Goal: Task Accomplishment & Management: Use online tool/utility

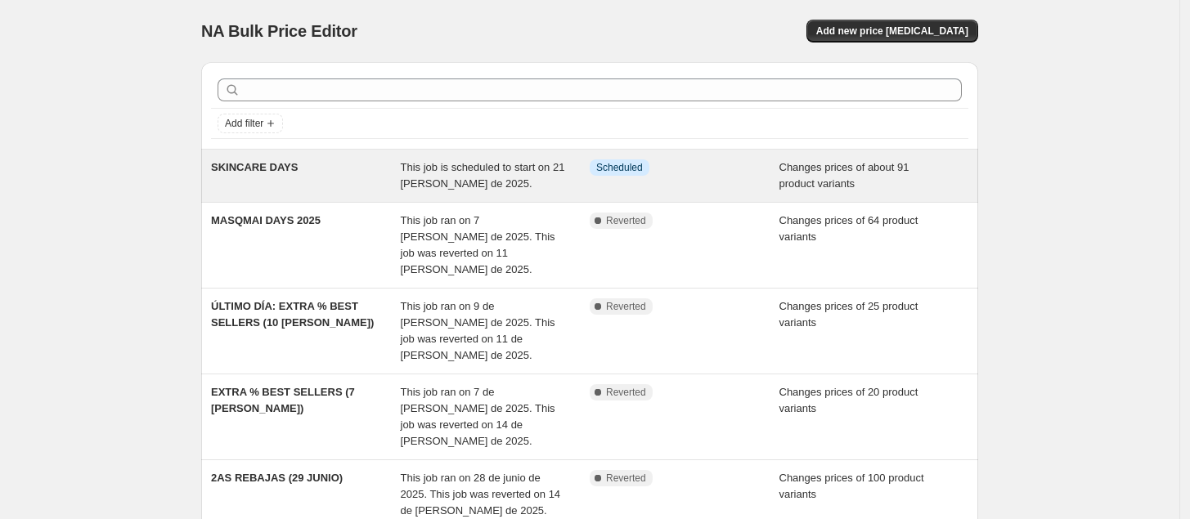
click at [296, 173] on span "SKINCARE DAYS" at bounding box center [254, 167] width 87 height 12
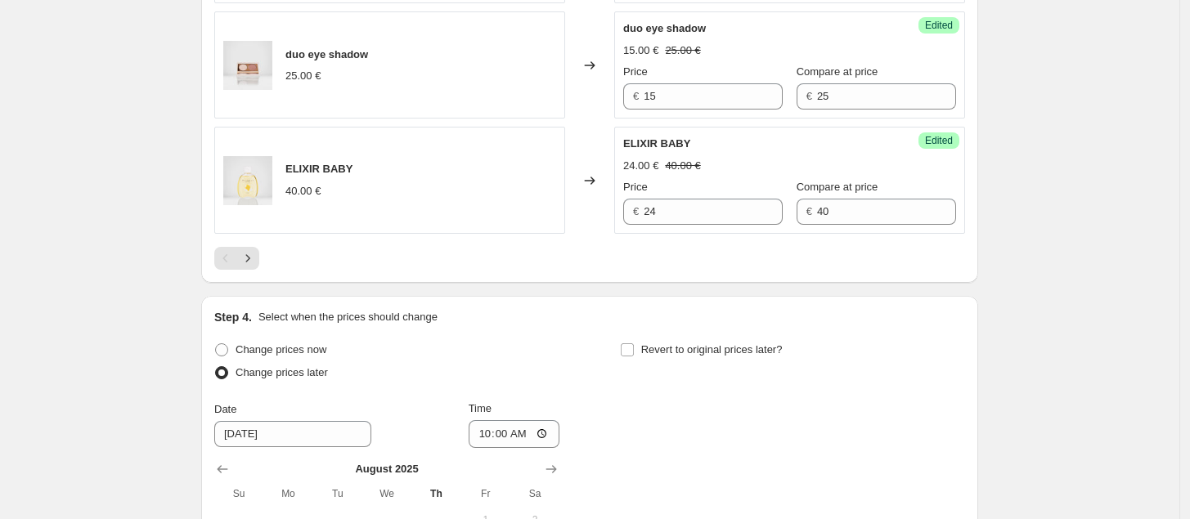
scroll to position [2897, 0]
drag, startPoint x: 255, startPoint y: 278, endPoint x: 255, endPoint y: 267, distance: 11.5
click at [255, 266] on icon "Next" at bounding box center [248, 258] width 16 height 16
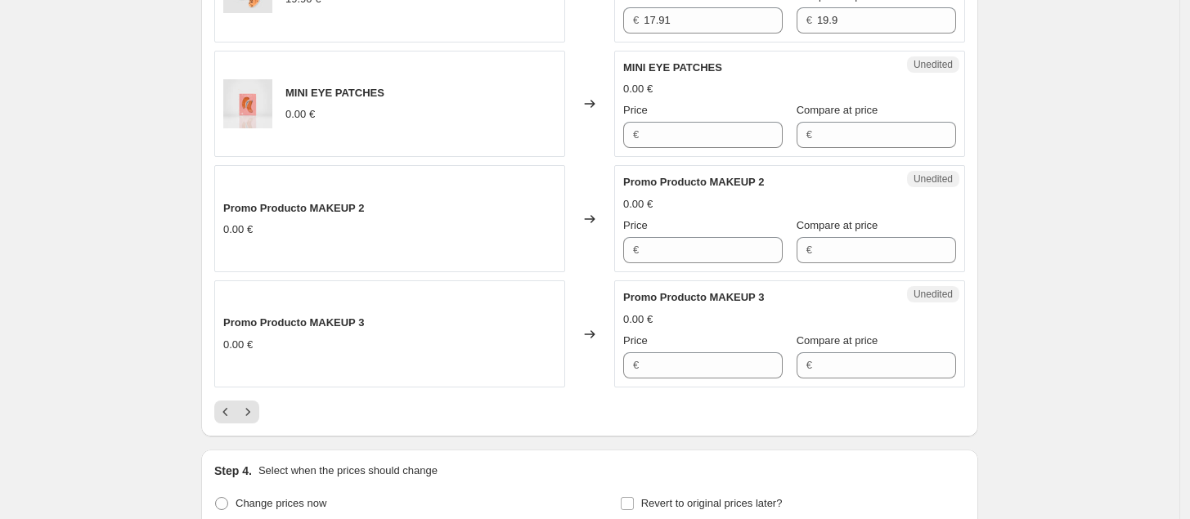
scroll to position [2743, 0]
click at [259, 420] on button "Next" at bounding box center [247, 411] width 23 height 23
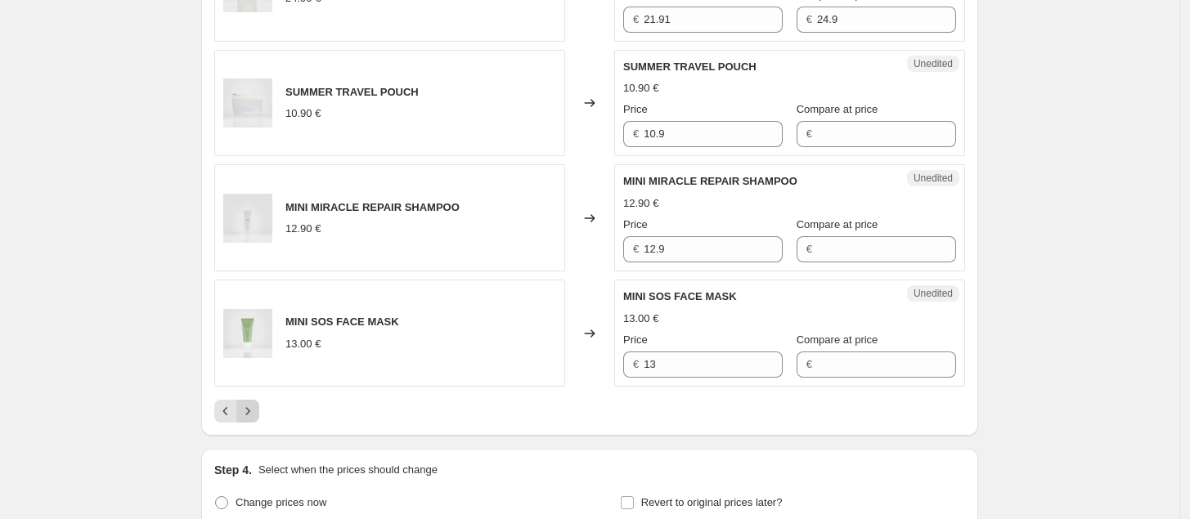
click at [259, 420] on button "Next" at bounding box center [247, 411] width 23 height 23
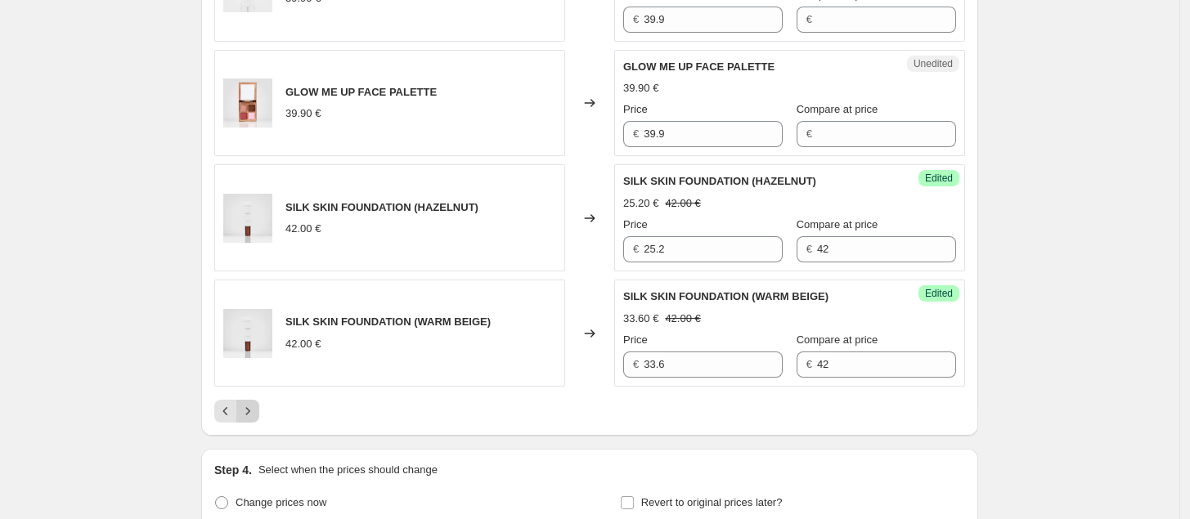
click at [259, 420] on button "Next" at bounding box center [247, 411] width 23 height 23
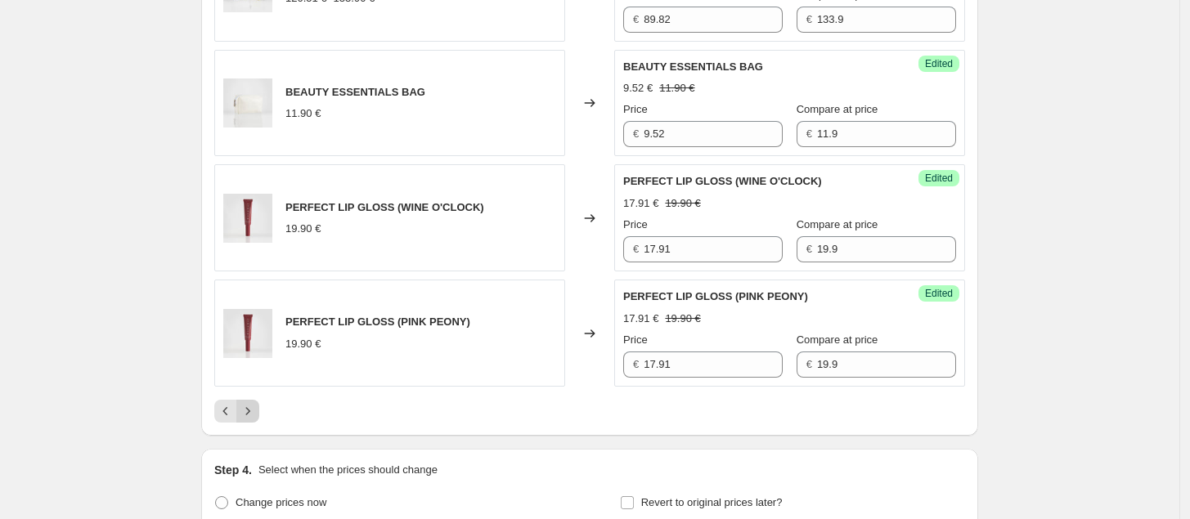
click at [259, 420] on button "Next" at bounding box center [247, 411] width 23 height 23
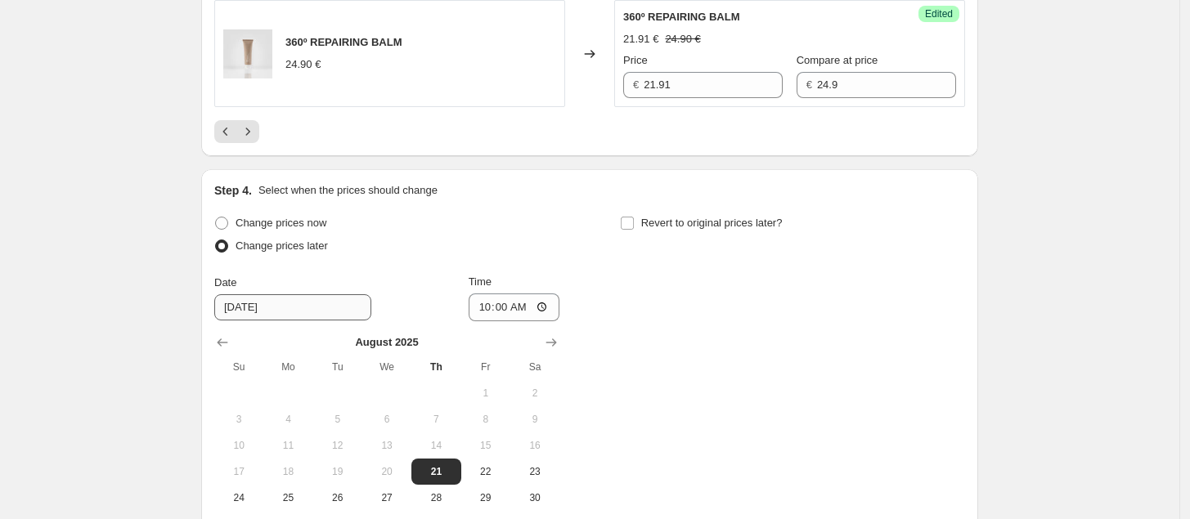
scroll to position [3020, 0]
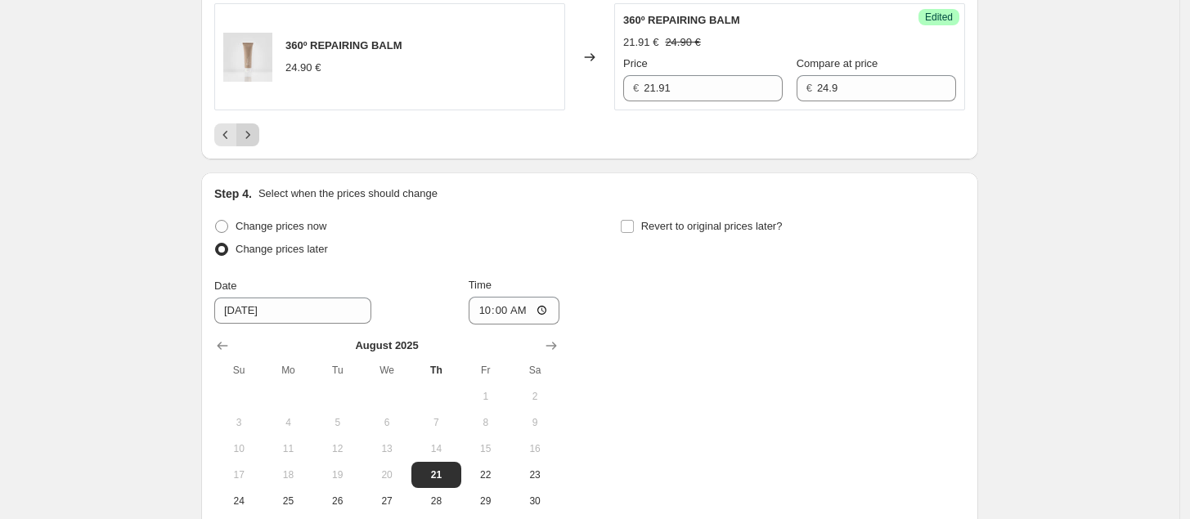
click at [256, 143] on icon "Next" at bounding box center [248, 135] width 16 height 16
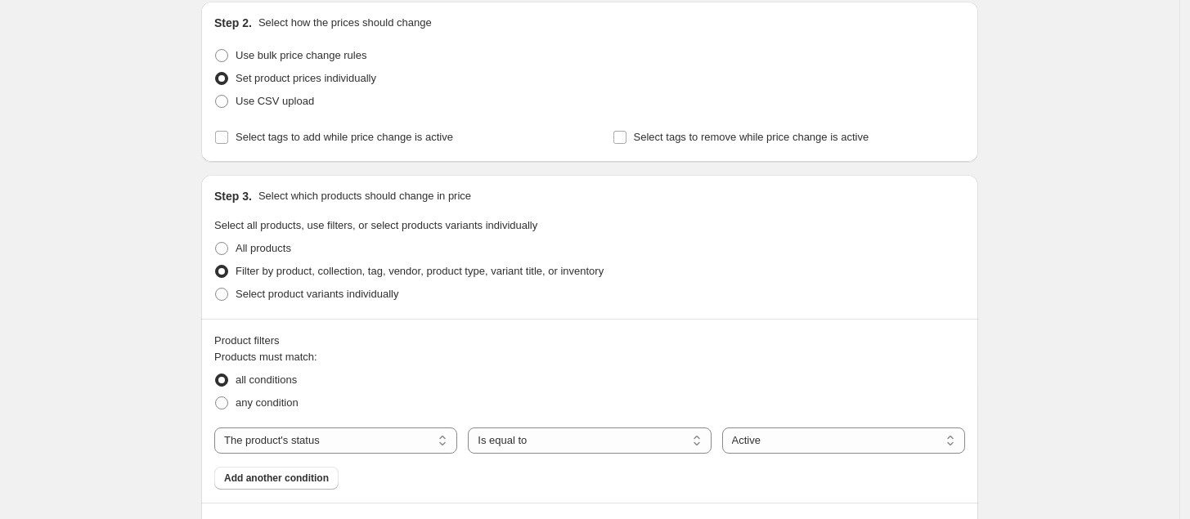
scroll to position [0, 0]
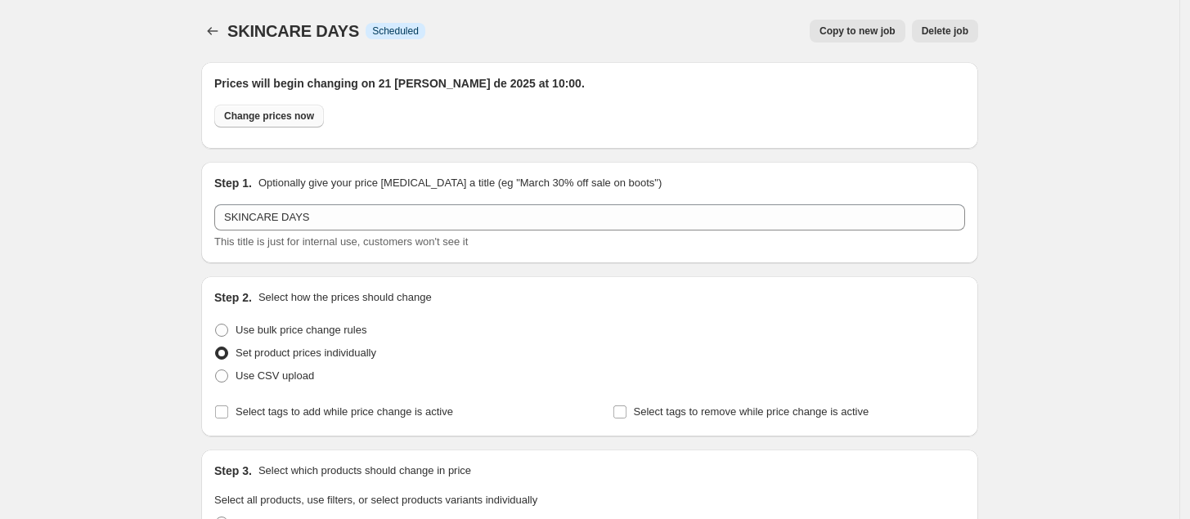
click at [264, 119] on span "Change prices now" at bounding box center [269, 116] width 90 height 13
radio input "true"
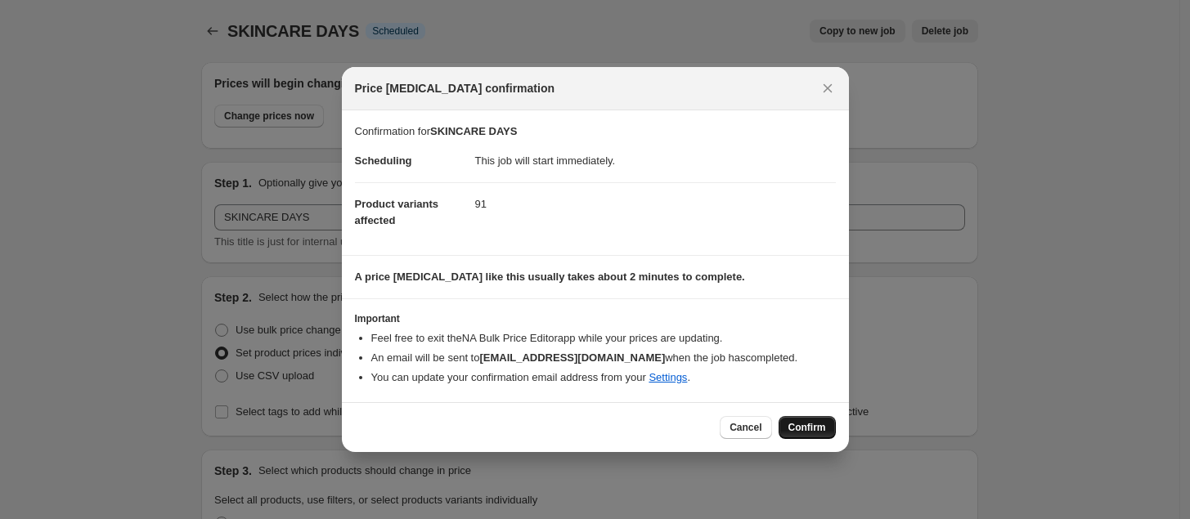
click at [808, 434] on span "Confirm" at bounding box center [808, 427] width 38 height 13
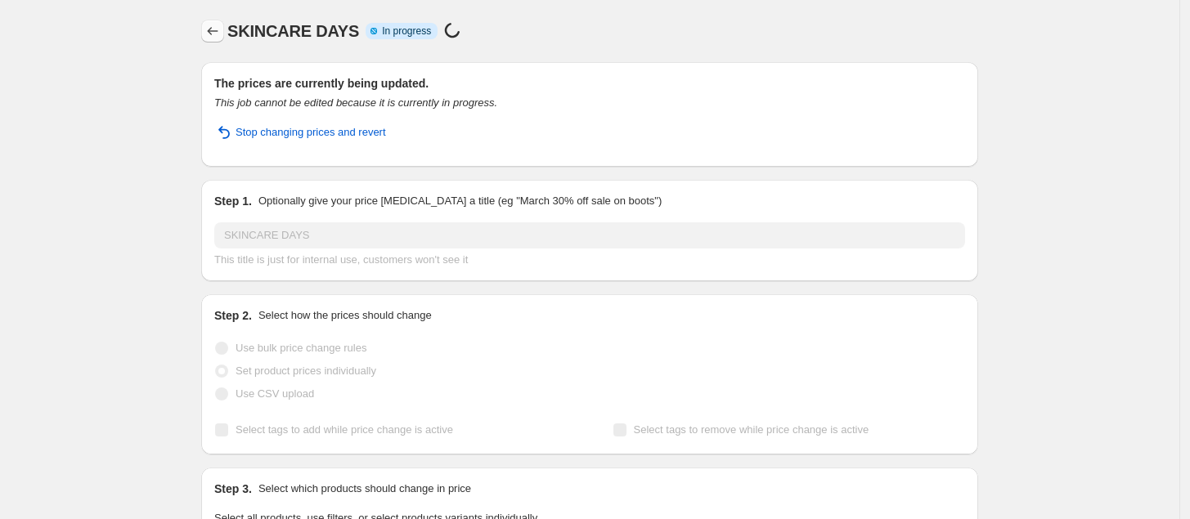
click at [210, 29] on icon "Price change jobs" at bounding box center [213, 31] width 16 height 16
